Goal: Information Seeking & Learning: Check status

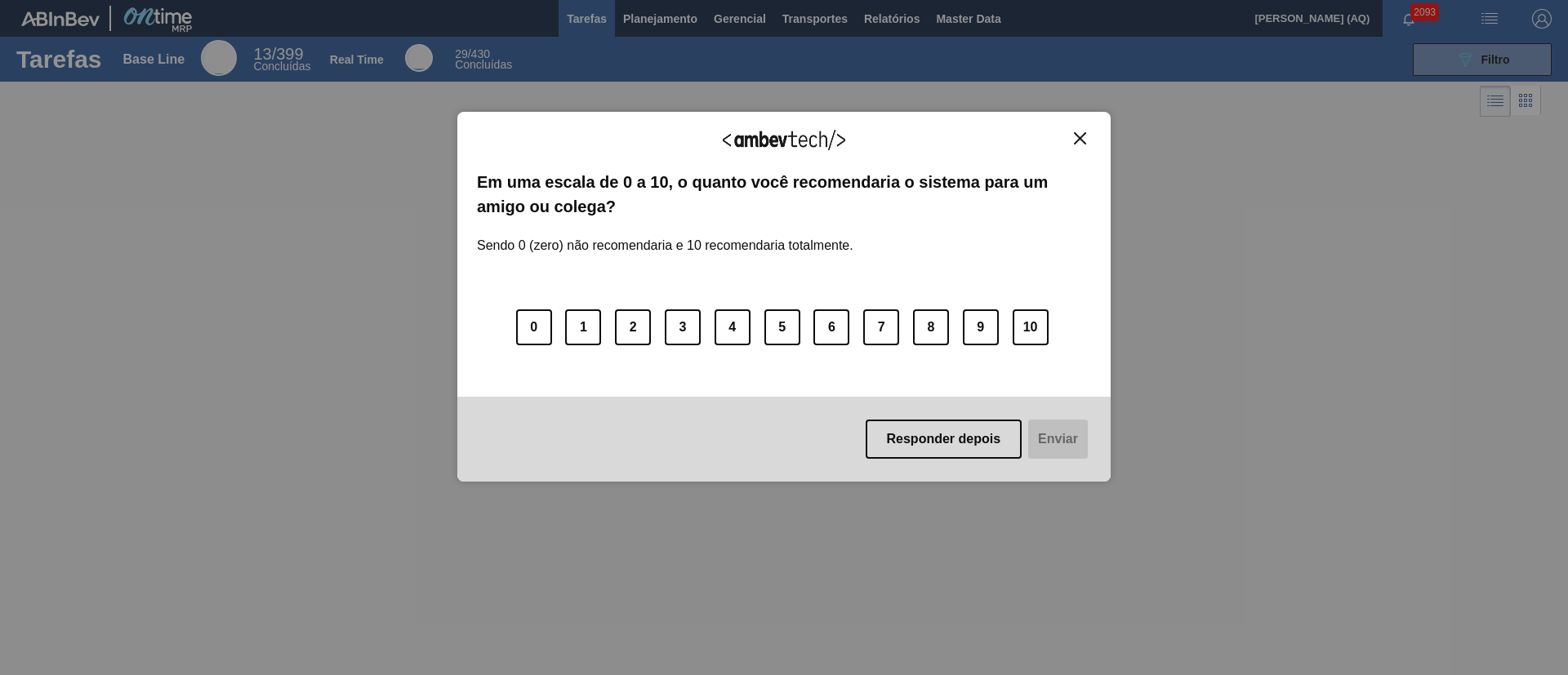
click at [1083, 129] on div "Agradecemos seu feedback! Em uma escala de 0 a 10, o quanto você recomendaria o…" at bounding box center [784, 297] width 653 height 371
click at [1084, 140] on img "Close" at bounding box center [1080, 138] width 13 height 13
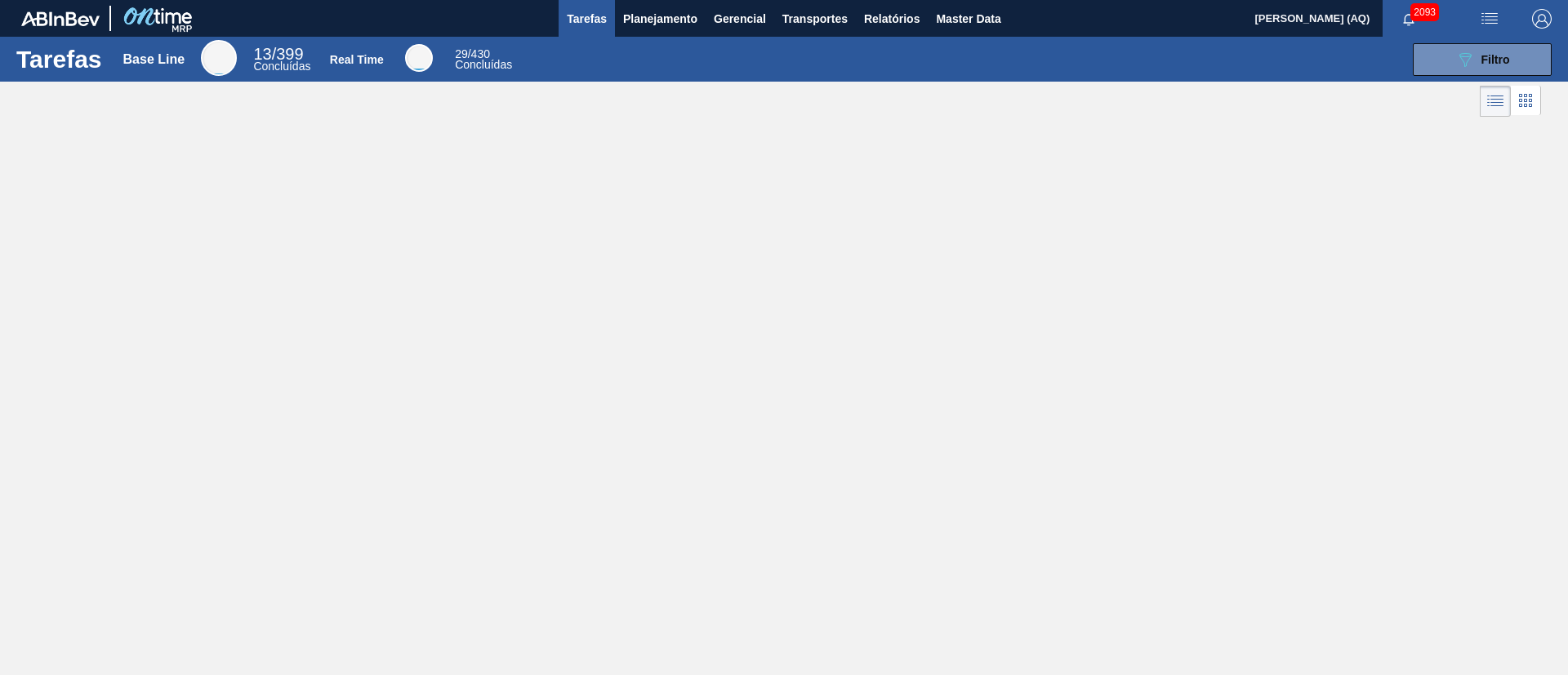
click at [979, 174] on div "Tarefas Base Line 13 / 399 Concluídas Real Time 29 / 430 Concluídas 089F7B8B-B2…" at bounding box center [784, 319] width 1568 height 566
click at [632, 16] on span "Planejamento" at bounding box center [660, 18] width 74 height 19
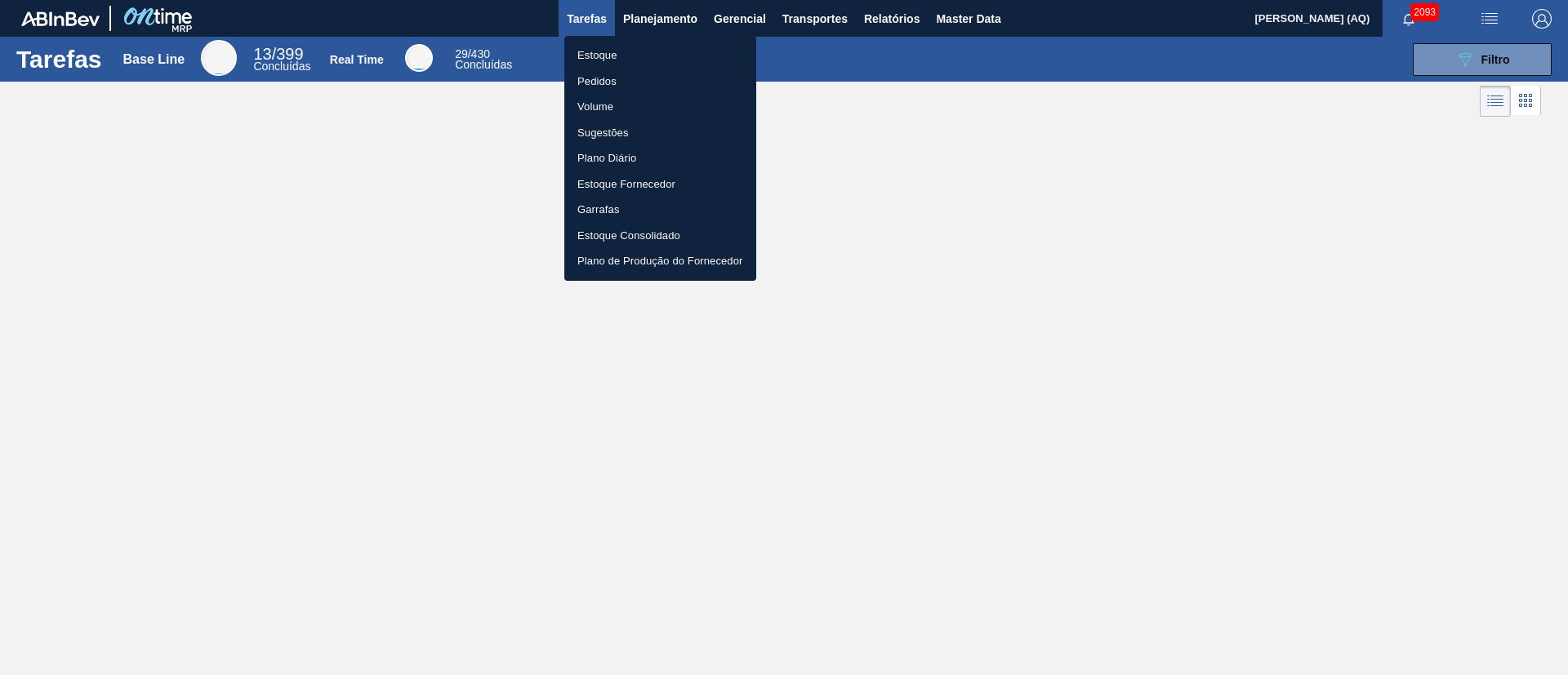
click at [623, 46] on li "Estoque" at bounding box center [660, 55] width 192 height 26
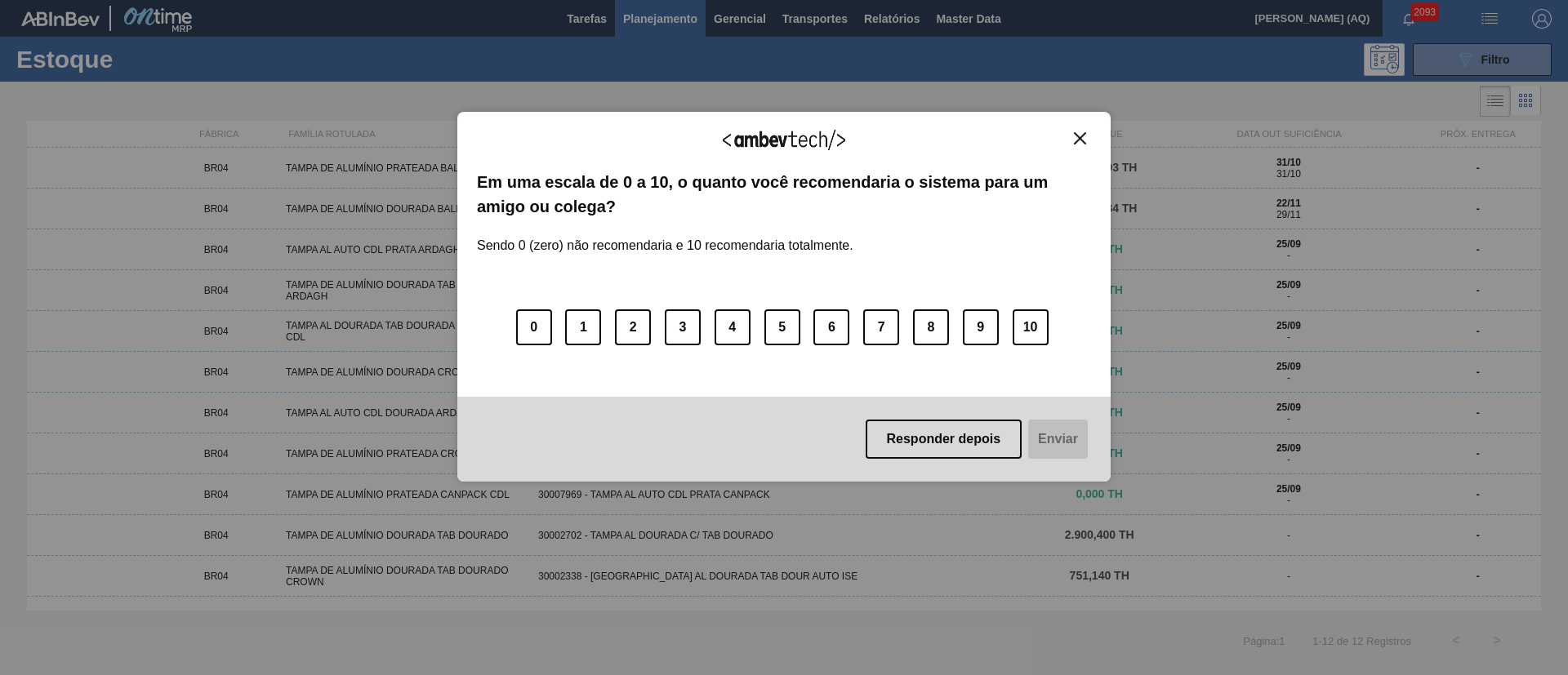
click at [1080, 142] on img "Close" at bounding box center [1080, 138] width 13 height 13
click at [1072, 133] on button "Close" at bounding box center [1080, 138] width 22 height 14
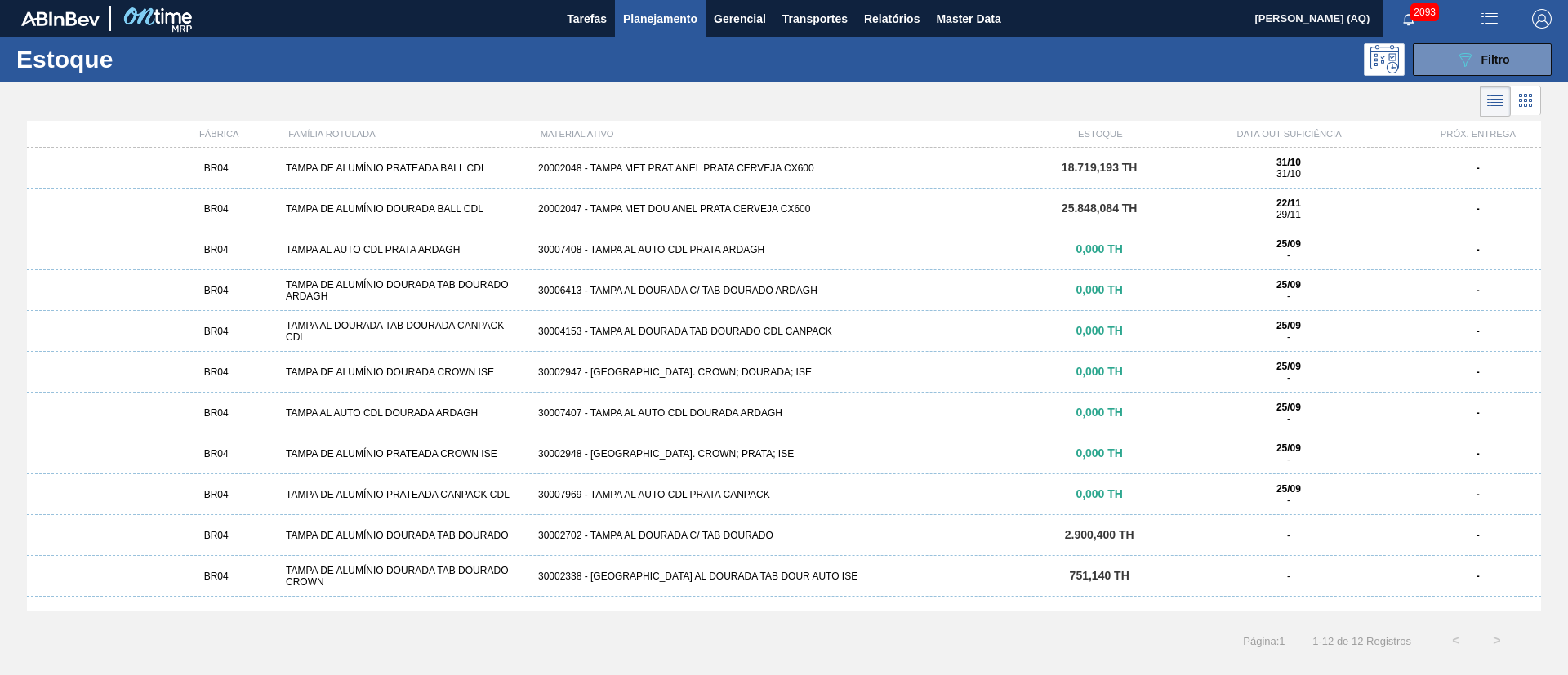
click at [1021, 92] on div at bounding box center [770, 101] width 1541 height 40
click at [1439, 50] on button "089F7B8B-B2A5-4AFE-B5C0-19BA573D28AC Filtro" at bounding box center [1482, 59] width 139 height 33
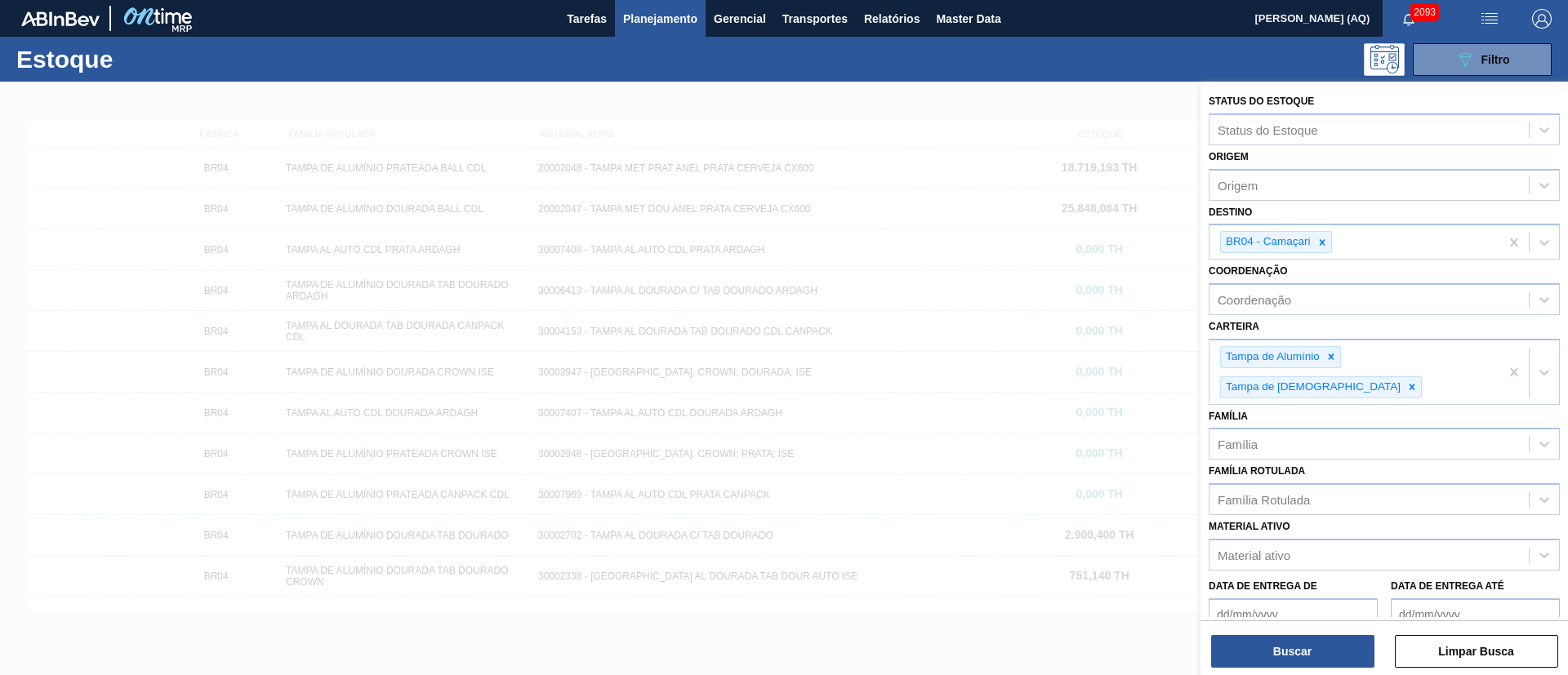
click at [1000, 108] on div at bounding box center [784, 419] width 1568 height 675
